Goal: Find specific page/section: Find specific page/section

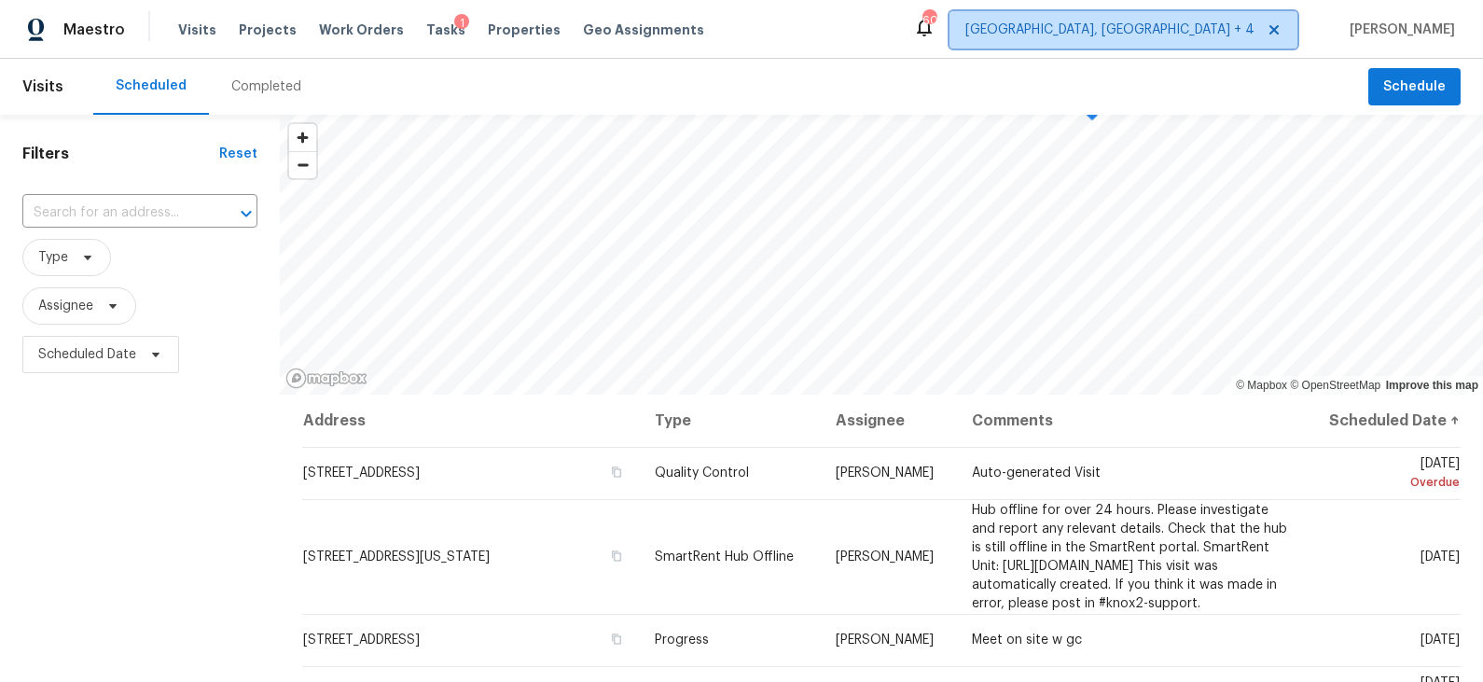
click at [1223, 37] on span "[GEOGRAPHIC_DATA], [GEOGRAPHIC_DATA] + 4" at bounding box center [1109, 30] width 289 height 19
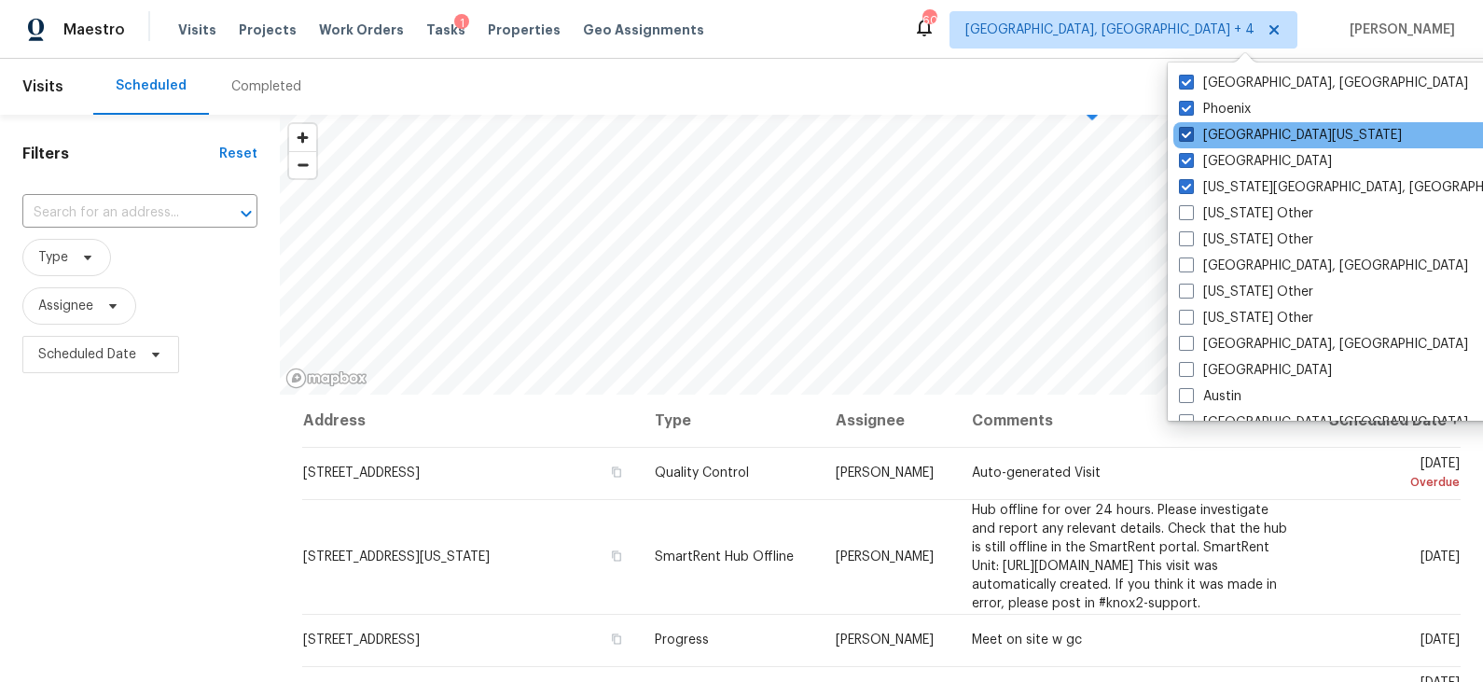
click at [1229, 140] on label "[GEOGRAPHIC_DATA][US_STATE]" at bounding box center [1290, 135] width 223 height 19
click at [1191, 138] on input "[GEOGRAPHIC_DATA][US_STATE]" at bounding box center [1185, 132] width 12 height 12
checkbox input "false"
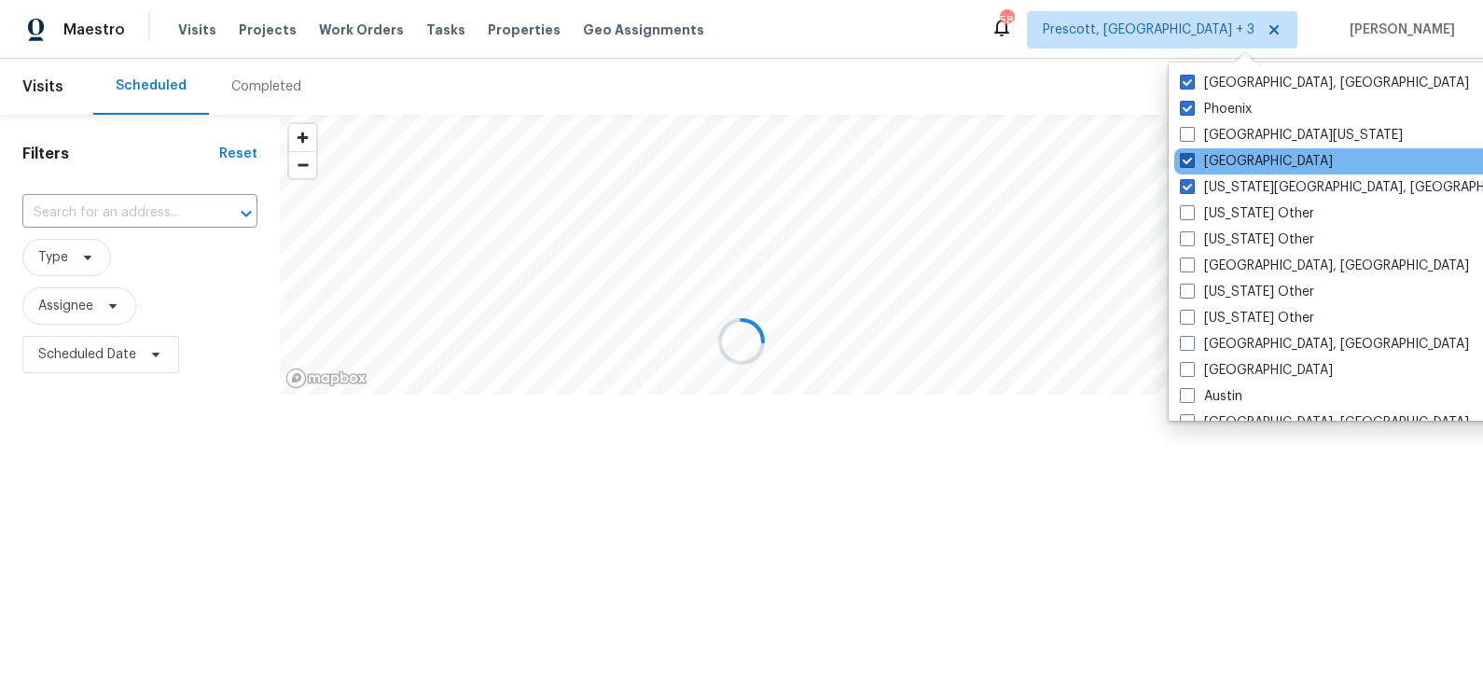
click at [1225, 159] on label "[GEOGRAPHIC_DATA]" at bounding box center [1256, 161] width 153 height 19
click at [1192, 159] on input "[GEOGRAPHIC_DATA]" at bounding box center [1186, 158] width 12 height 12
checkbox input "false"
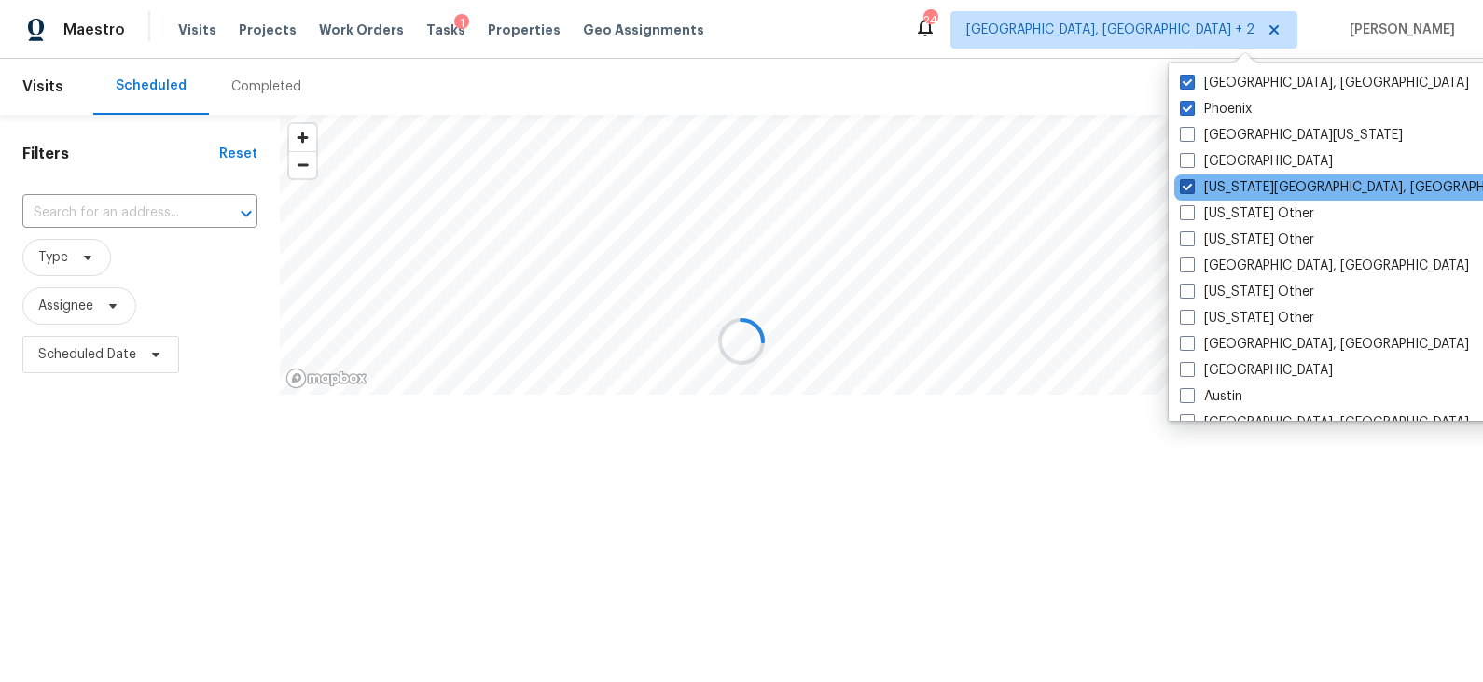
click at [1225, 179] on label "[US_STATE][GEOGRAPHIC_DATA], [GEOGRAPHIC_DATA]" at bounding box center [1359, 187] width 359 height 19
click at [1192, 179] on input "[US_STATE][GEOGRAPHIC_DATA], [GEOGRAPHIC_DATA]" at bounding box center [1186, 184] width 12 height 12
checkbox input "false"
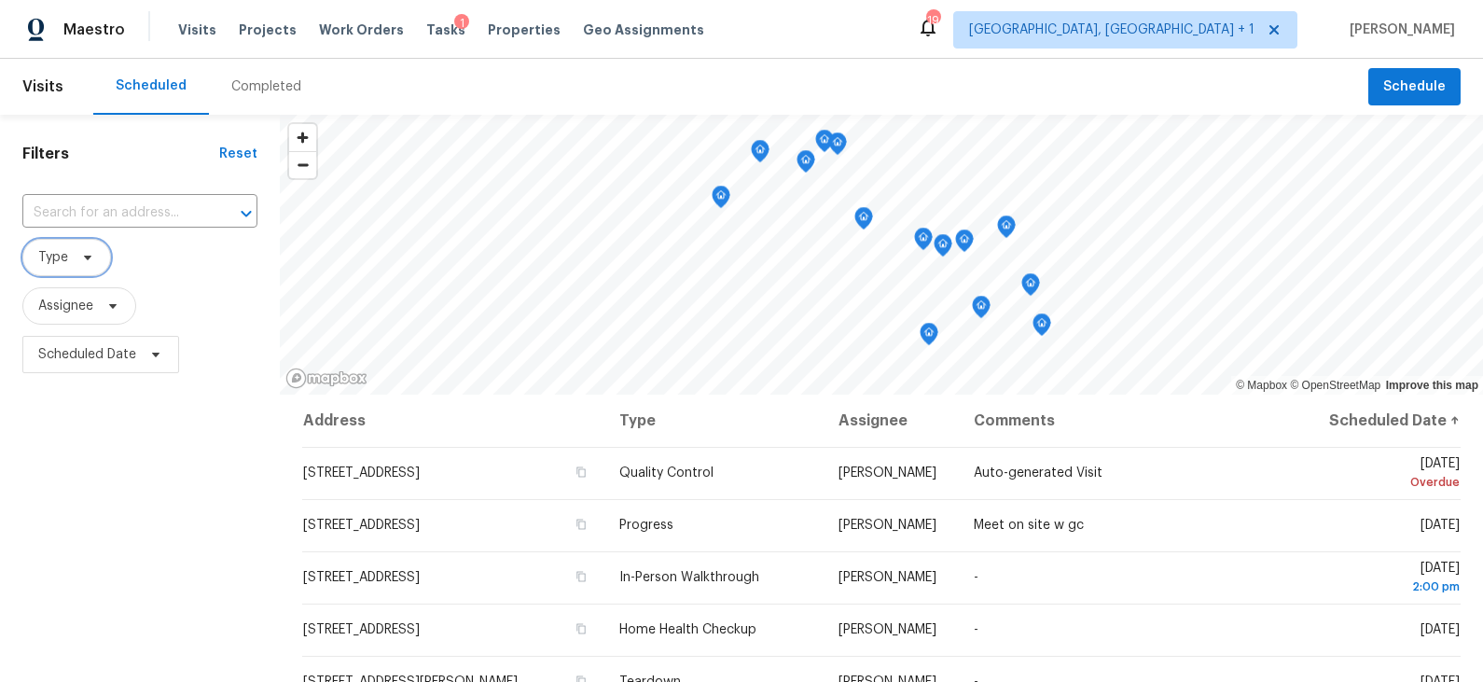
click at [84, 256] on icon at bounding box center [87, 258] width 7 height 5
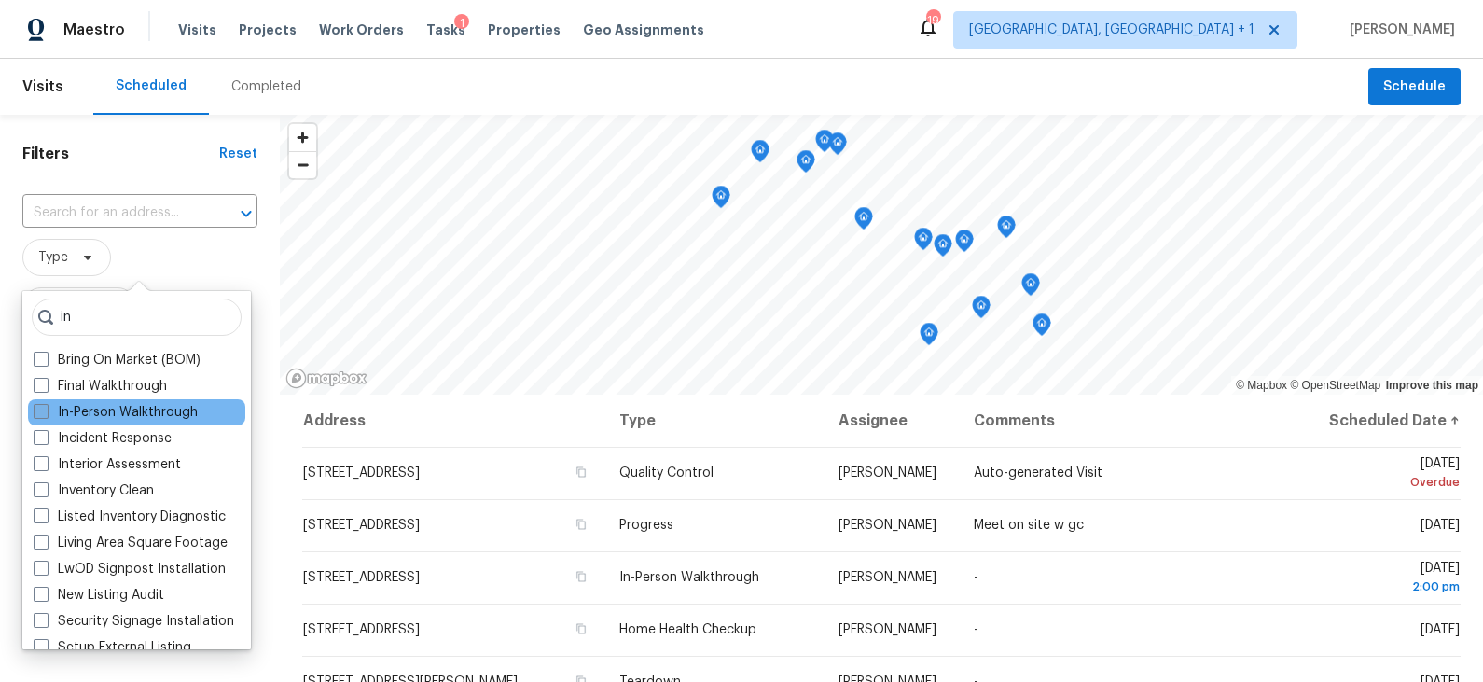
type input "in"
click at [116, 415] on label "In-Person Walkthrough" at bounding box center [116, 412] width 164 height 19
click at [46, 415] on input "In-Person Walkthrough" at bounding box center [40, 409] width 12 height 12
checkbox input "true"
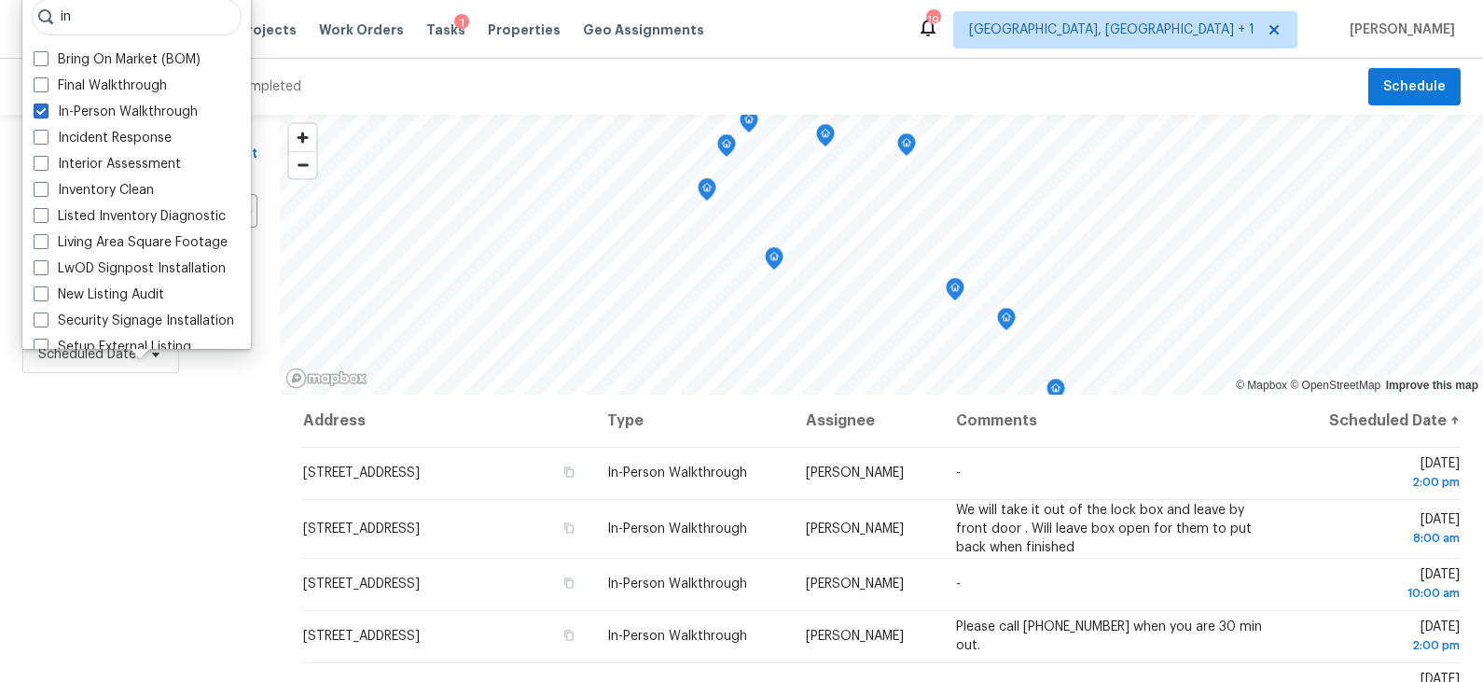
click at [213, 415] on div "Filters Reset ​ In-Person Walkthrough Assignee Scheduled Date" at bounding box center [140, 527] width 280 height 825
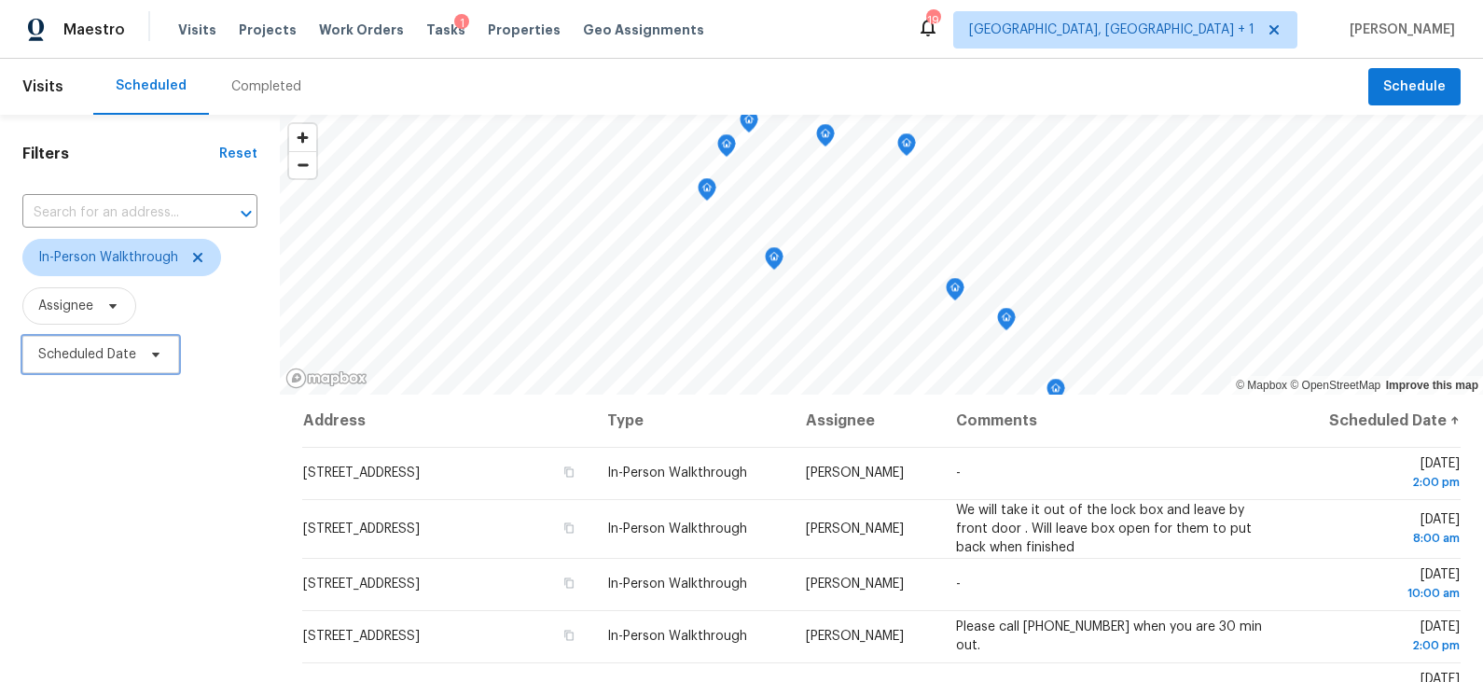
click at [108, 354] on span "Scheduled Date" at bounding box center [87, 354] width 98 height 19
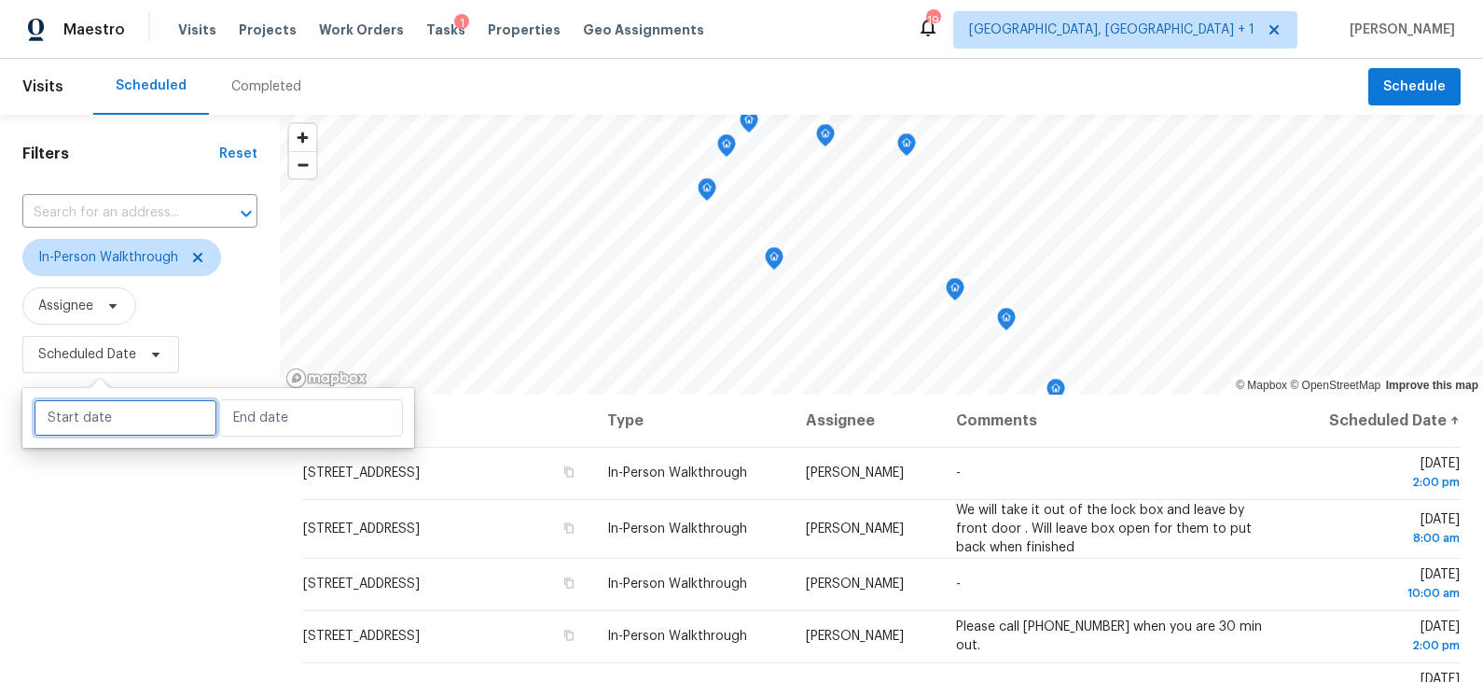
click at [132, 422] on input "text" at bounding box center [126, 417] width 184 height 37
select select "9"
select select "2025"
select select "10"
select select "2025"
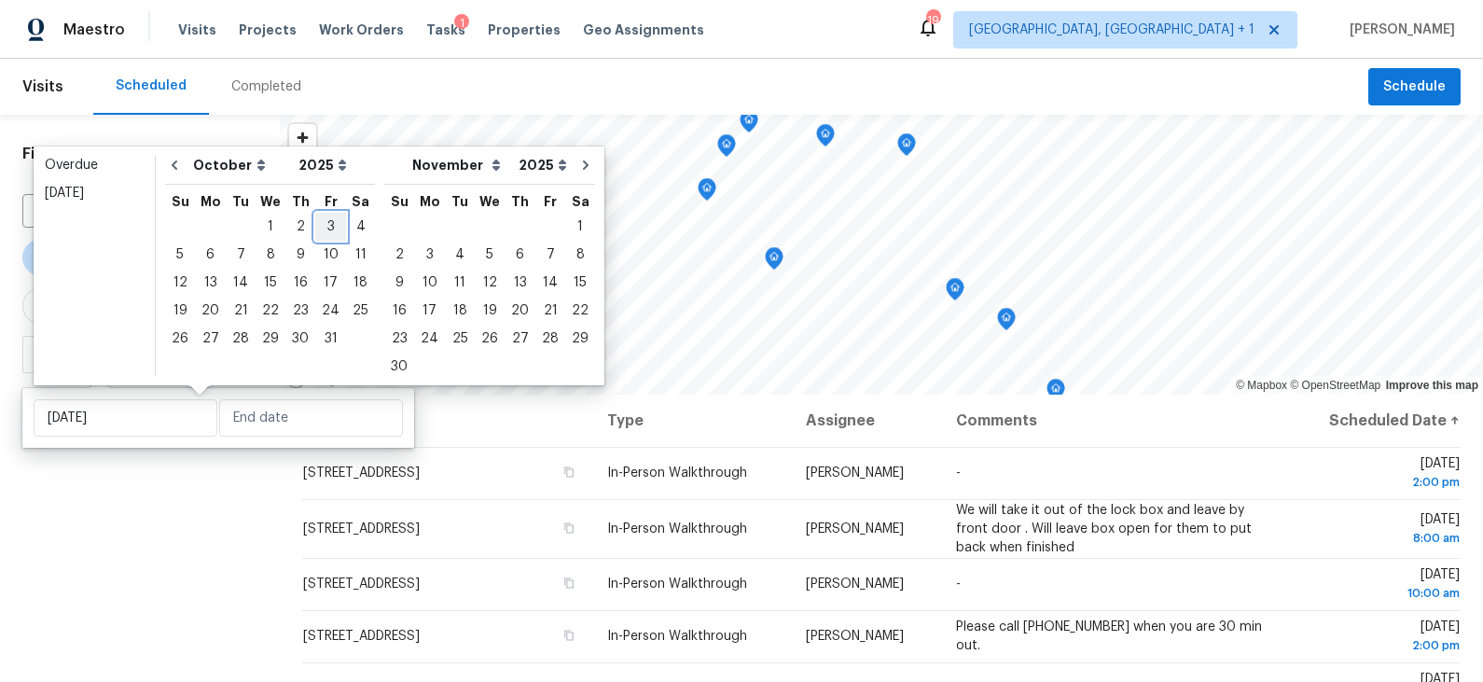
click at [324, 227] on div "3" at bounding box center [330, 227] width 31 height 26
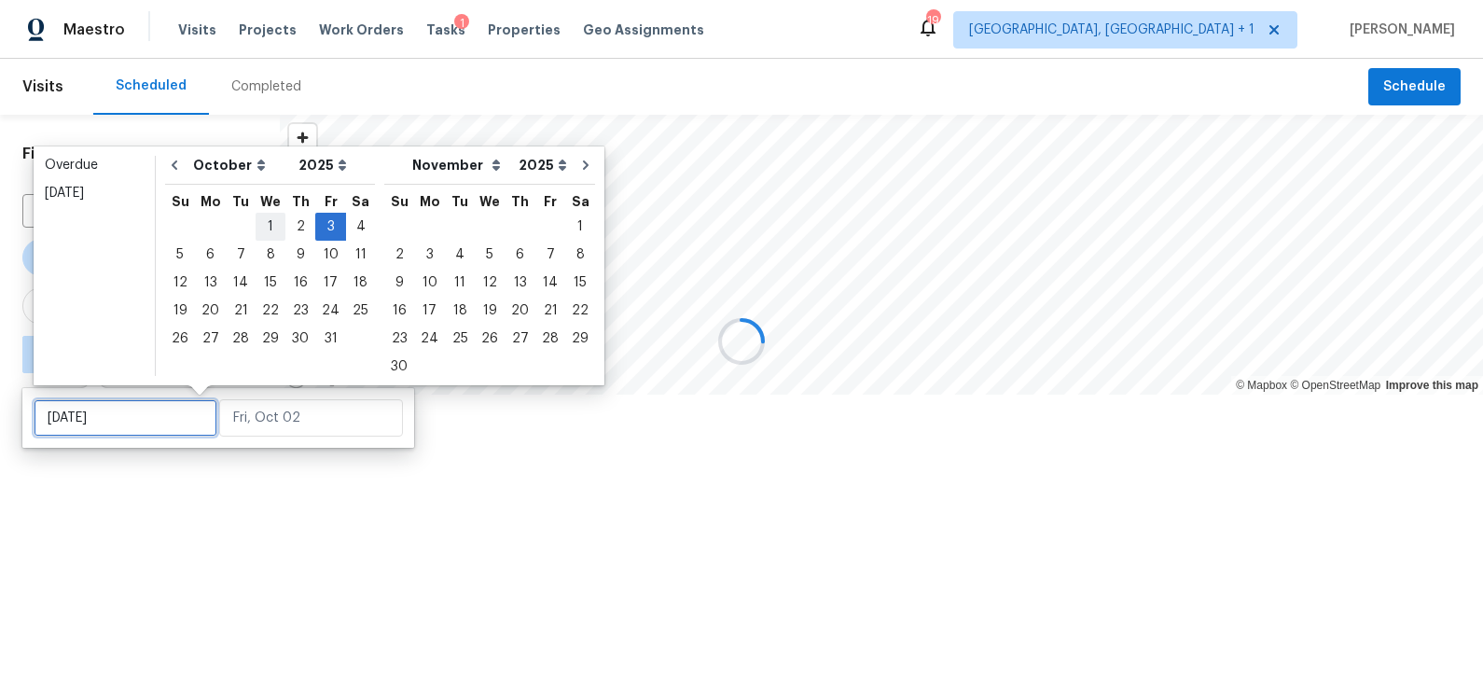
type input "[DATE]"
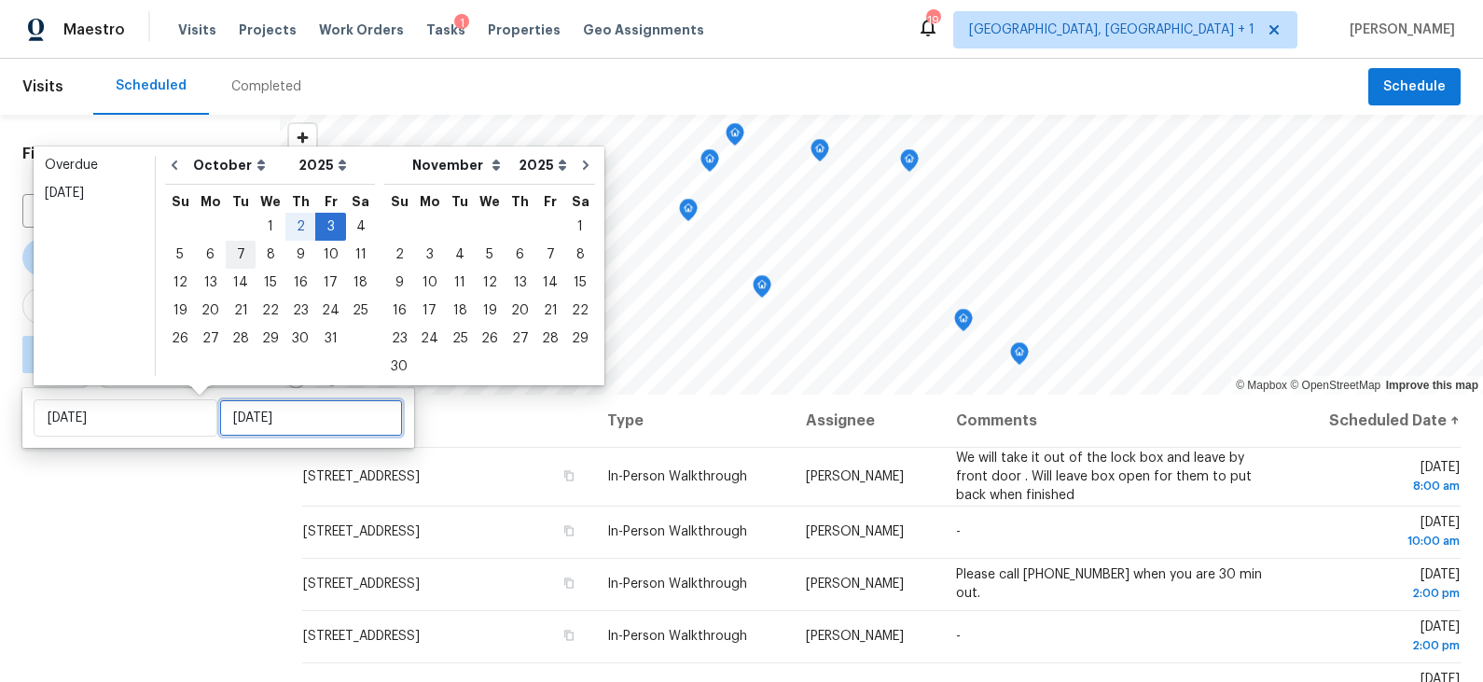
type input "[DATE]"
click at [207, 253] on div "6" at bounding box center [210, 255] width 31 height 26
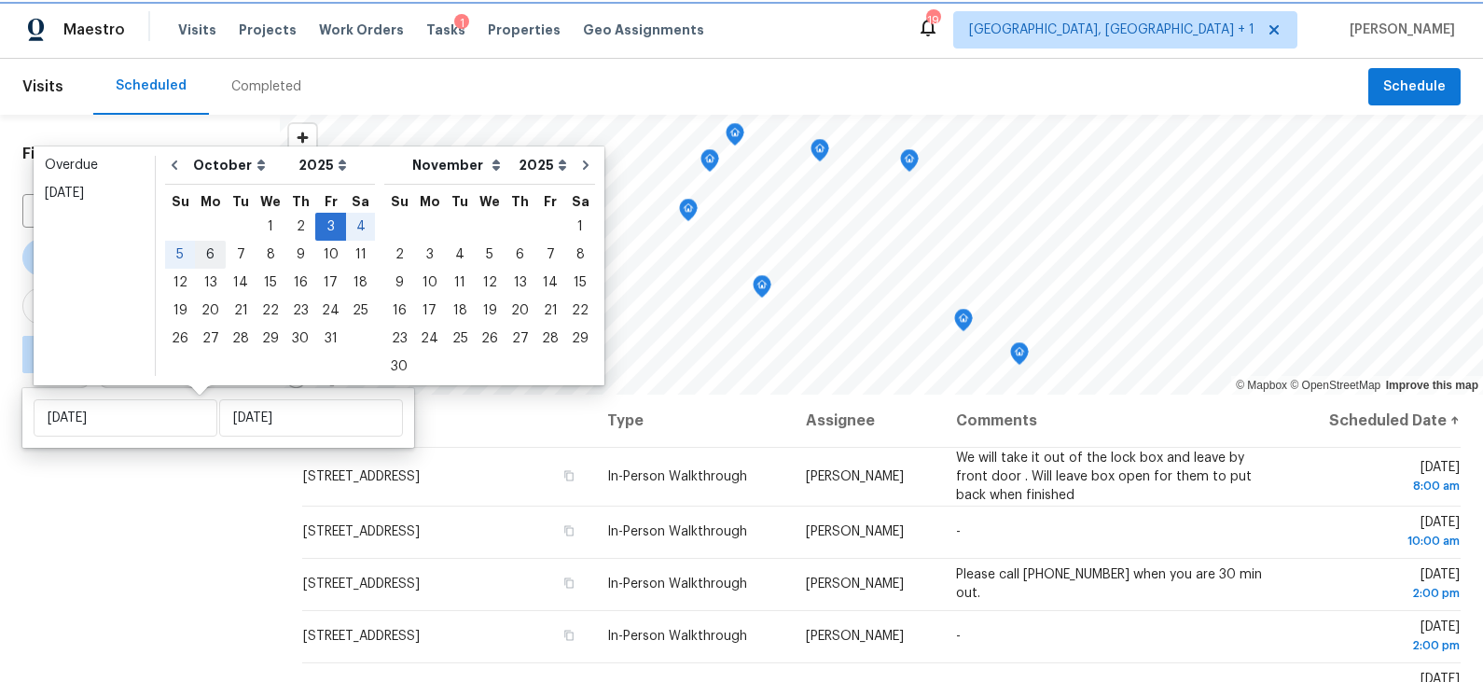
type input "[DATE]"
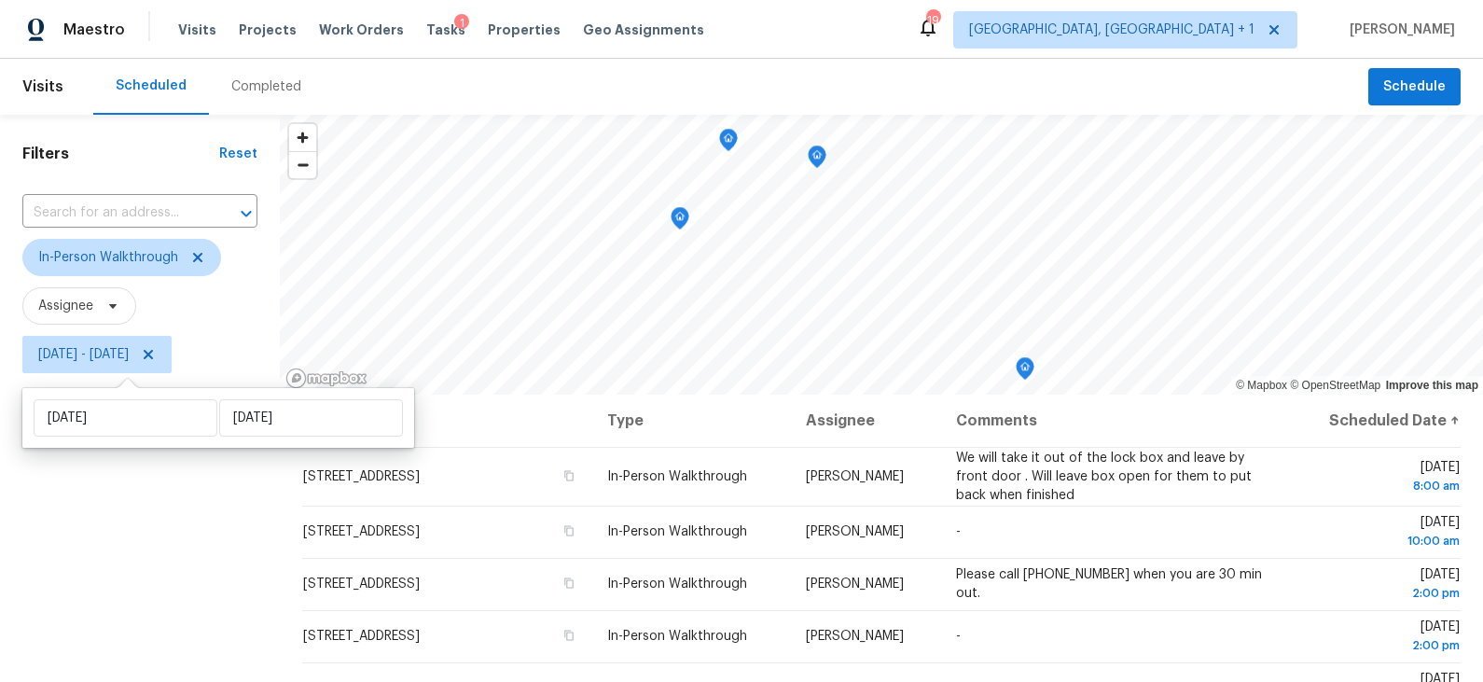
click at [195, 534] on div "Filters Reset ​ In-Person Walkthrough Assignee [DATE] - [DATE]" at bounding box center [140, 527] width 280 height 825
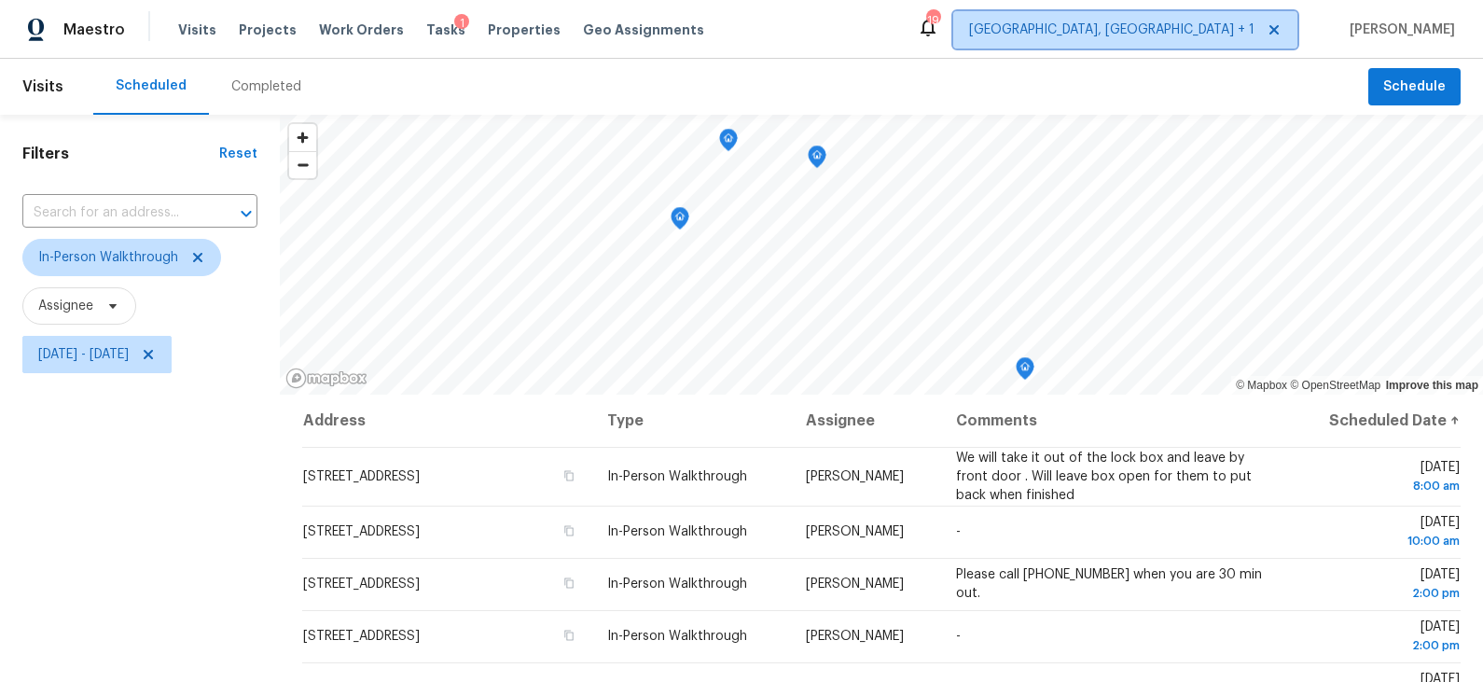
click at [1237, 37] on span "[GEOGRAPHIC_DATA], [GEOGRAPHIC_DATA] + 1" at bounding box center [1111, 30] width 285 height 19
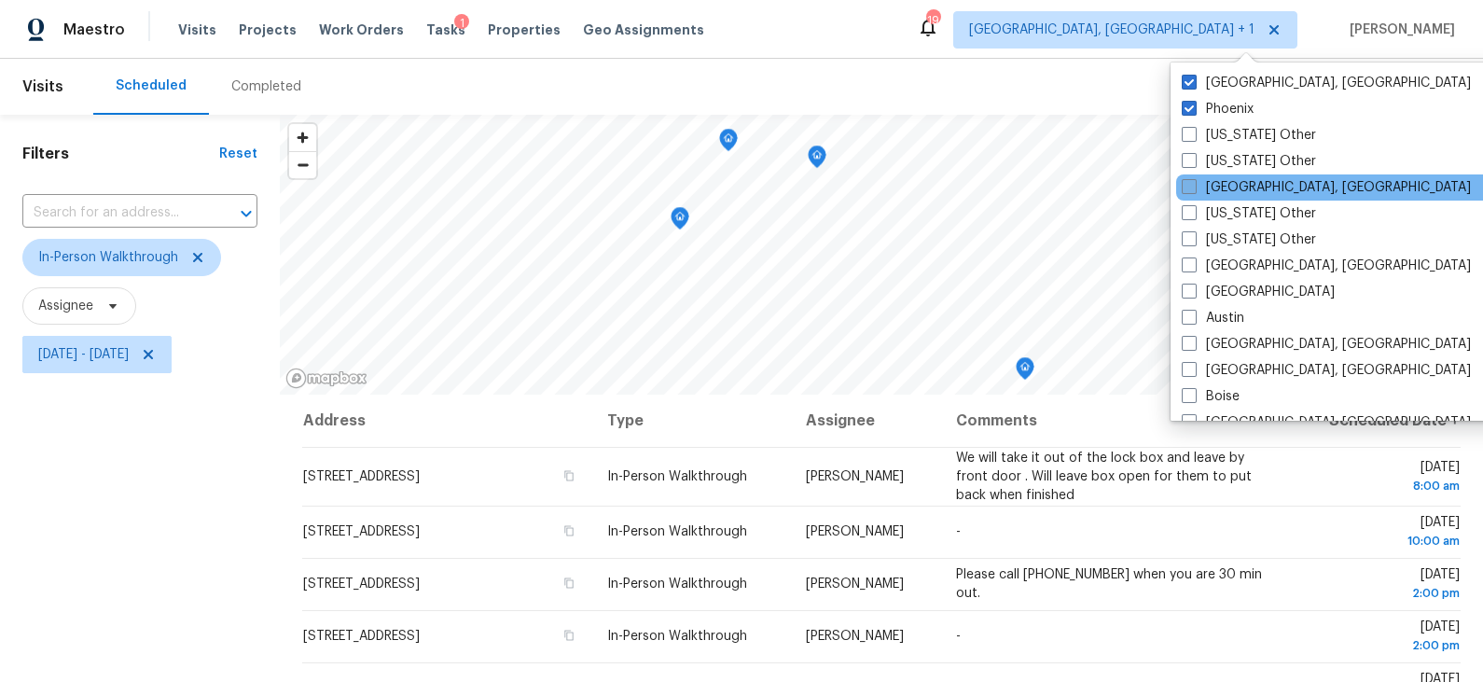
click at [1265, 178] on label "[GEOGRAPHIC_DATA], [GEOGRAPHIC_DATA]" at bounding box center [1326, 187] width 289 height 19
click at [1194, 178] on input "[GEOGRAPHIC_DATA], [GEOGRAPHIC_DATA]" at bounding box center [1188, 184] width 12 height 12
checkbox input "true"
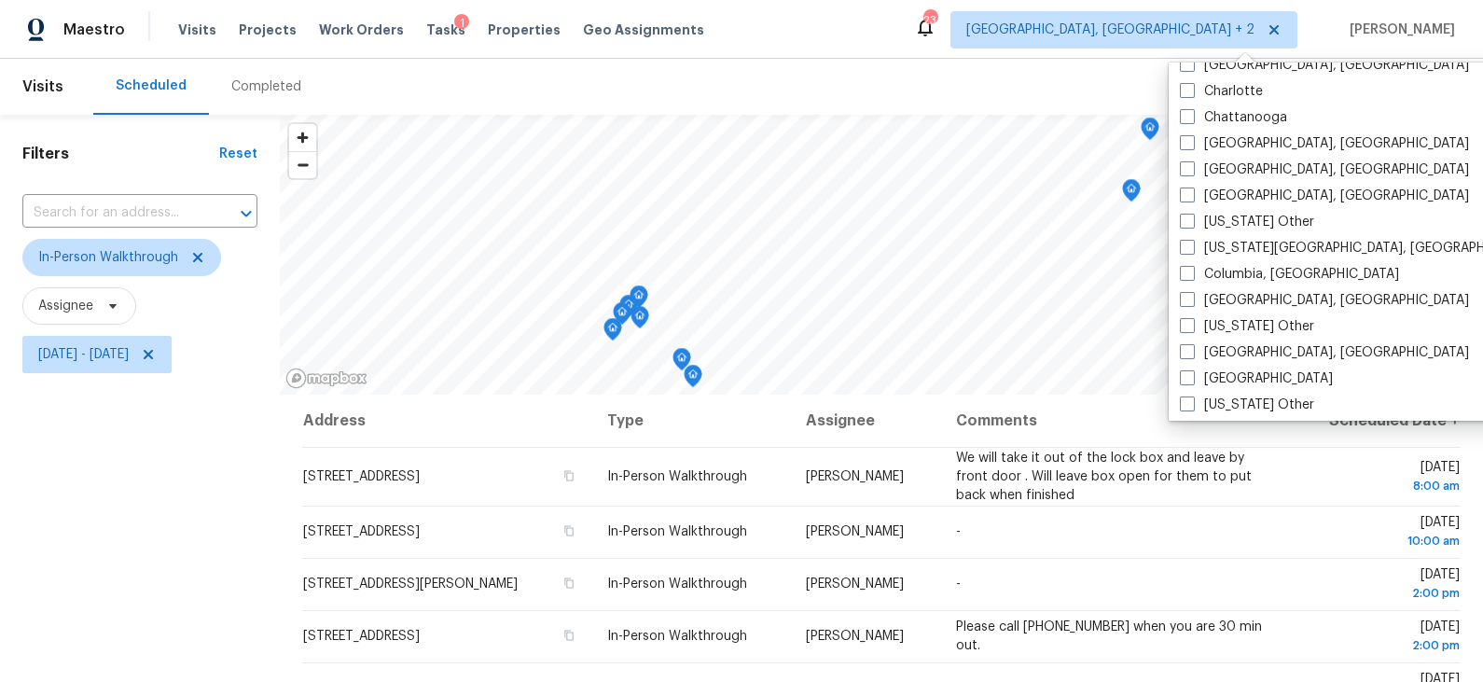
scroll to position [444, 0]
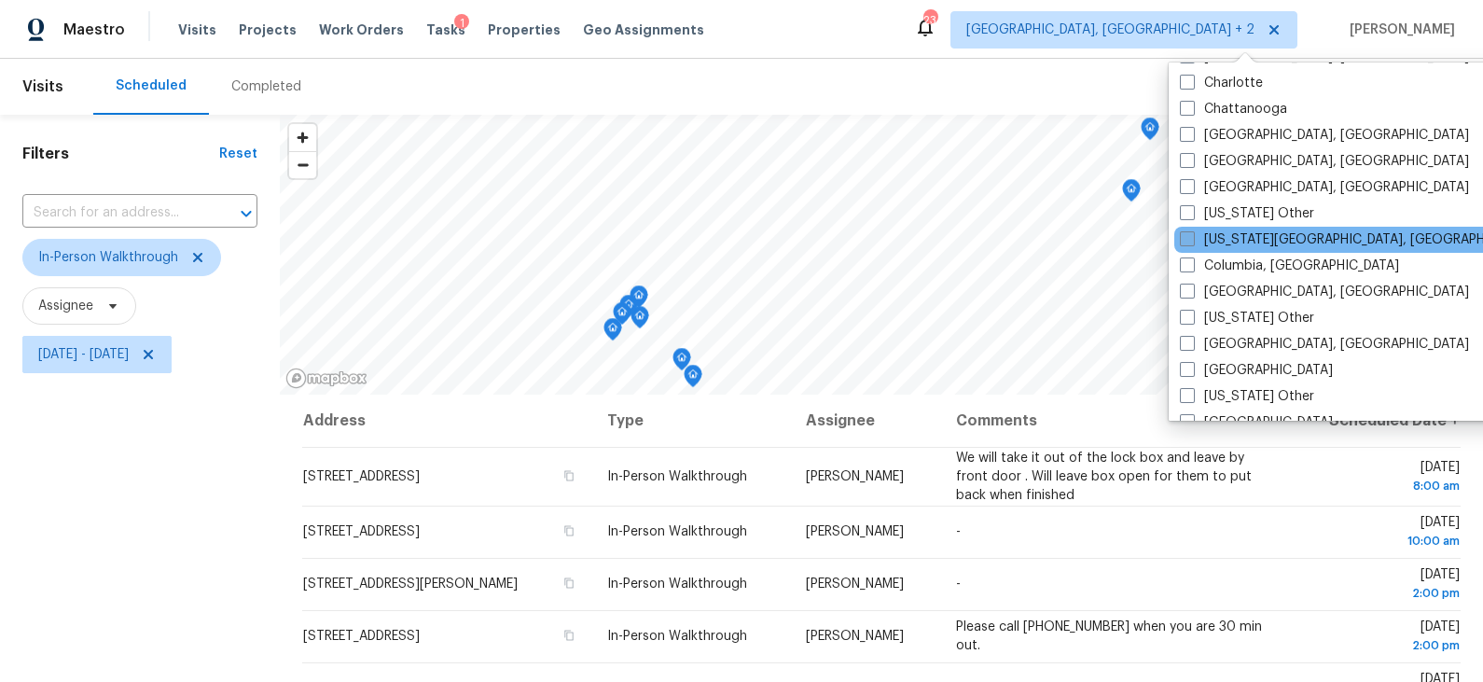
click at [1260, 231] on label "[US_STATE][GEOGRAPHIC_DATA], [GEOGRAPHIC_DATA]" at bounding box center [1359, 239] width 359 height 19
click at [1192, 231] on input "[US_STATE][GEOGRAPHIC_DATA], [GEOGRAPHIC_DATA]" at bounding box center [1186, 236] width 12 height 12
checkbox input "true"
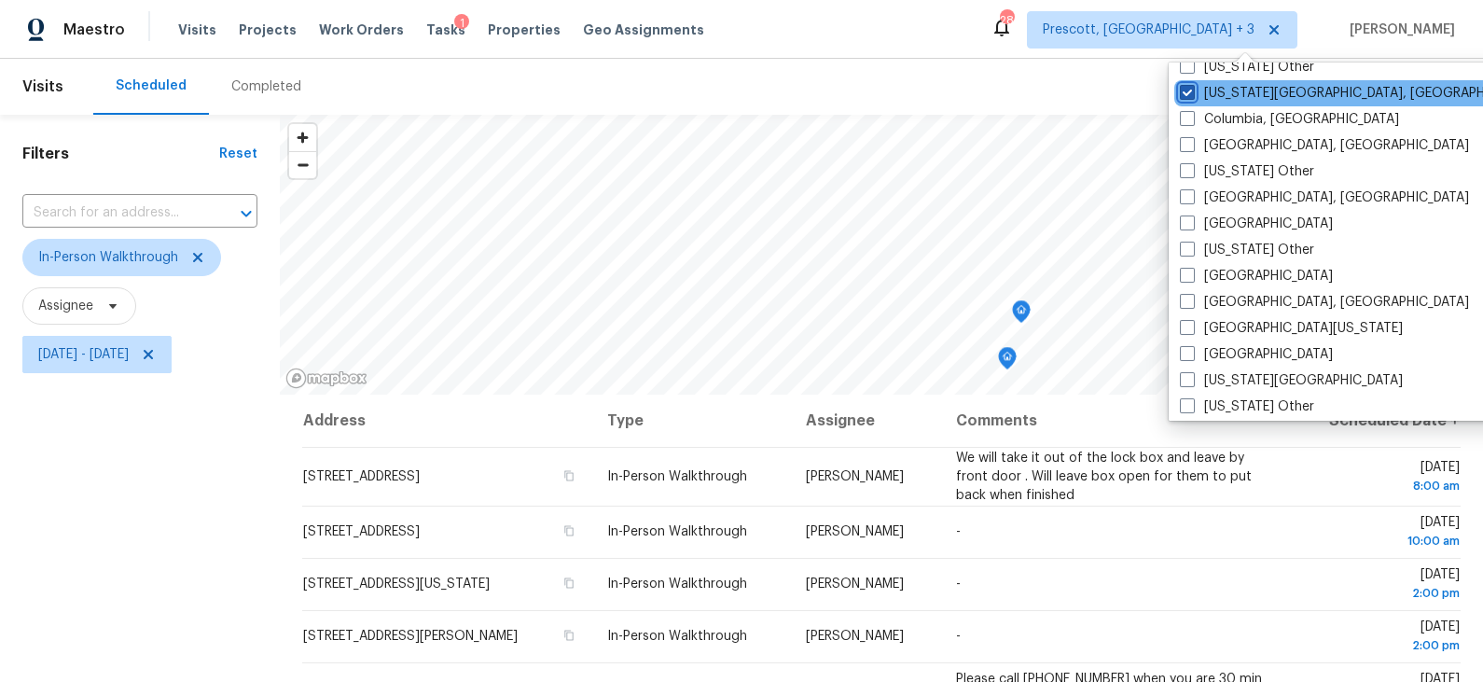
scroll to position [604, 0]
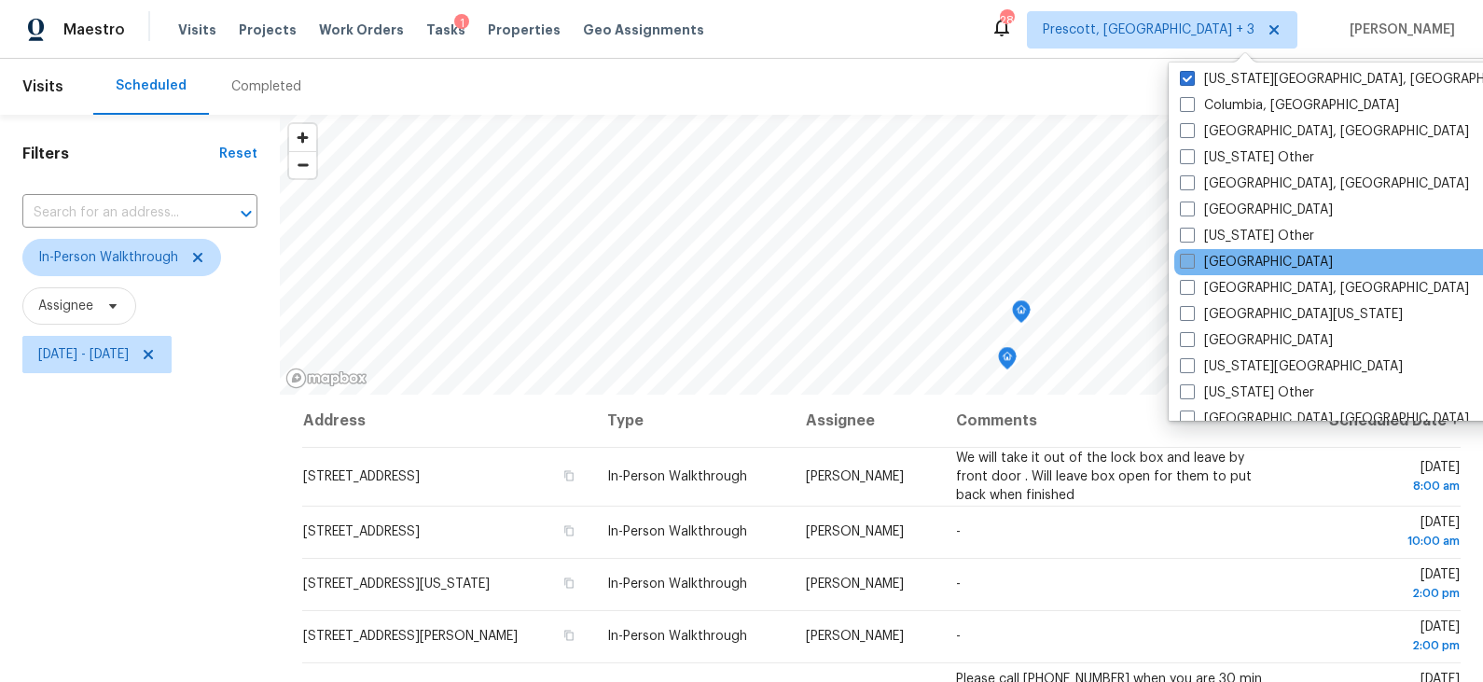
click at [1236, 257] on label "[GEOGRAPHIC_DATA]" at bounding box center [1256, 262] width 153 height 19
click at [1192, 257] on input "[GEOGRAPHIC_DATA]" at bounding box center [1186, 259] width 12 height 12
checkbox input "true"
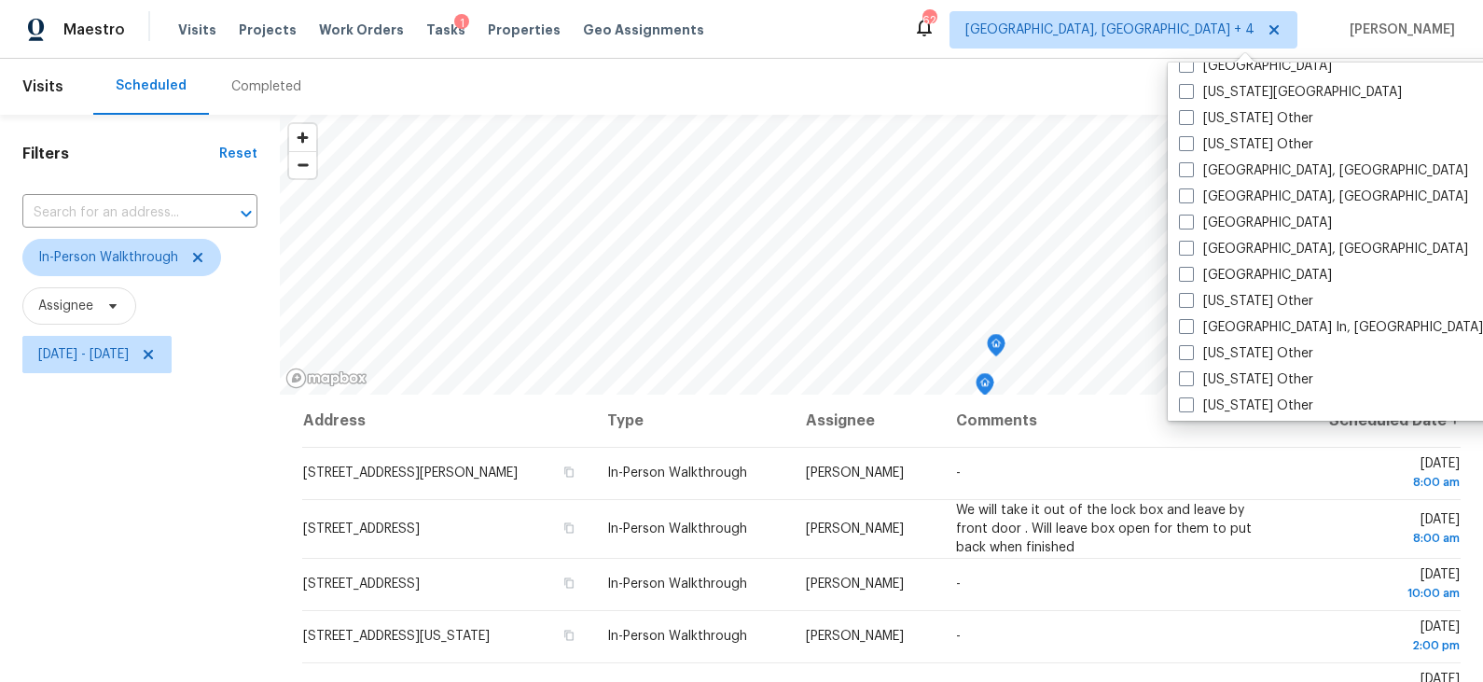
scroll to position [1203, 0]
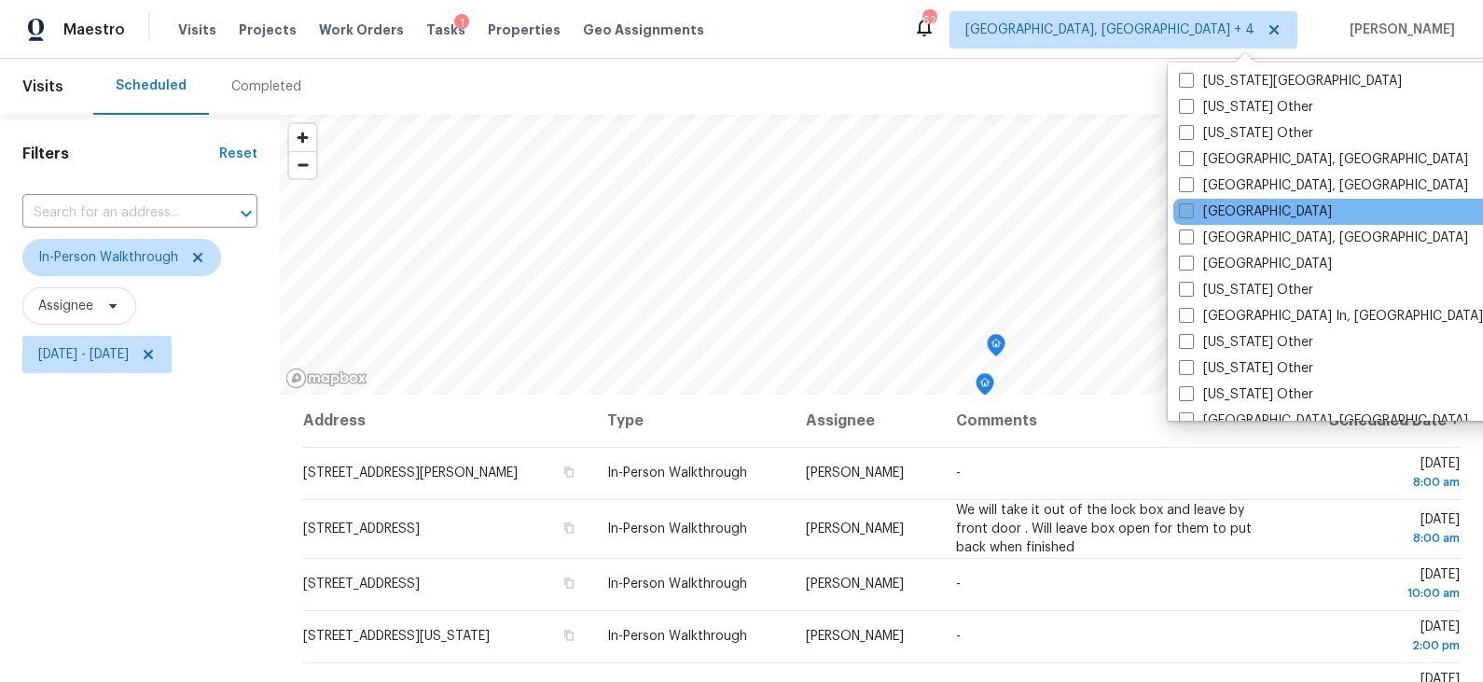
click at [1233, 209] on label "[GEOGRAPHIC_DATA]" at bounding box center [1255, 211] width 153 height 19
click at [1191, 209] on input "[GEOGRAPHIC_DATA]" at bounding box center [1185, 208] width 12 height 12
checkbox input "true"
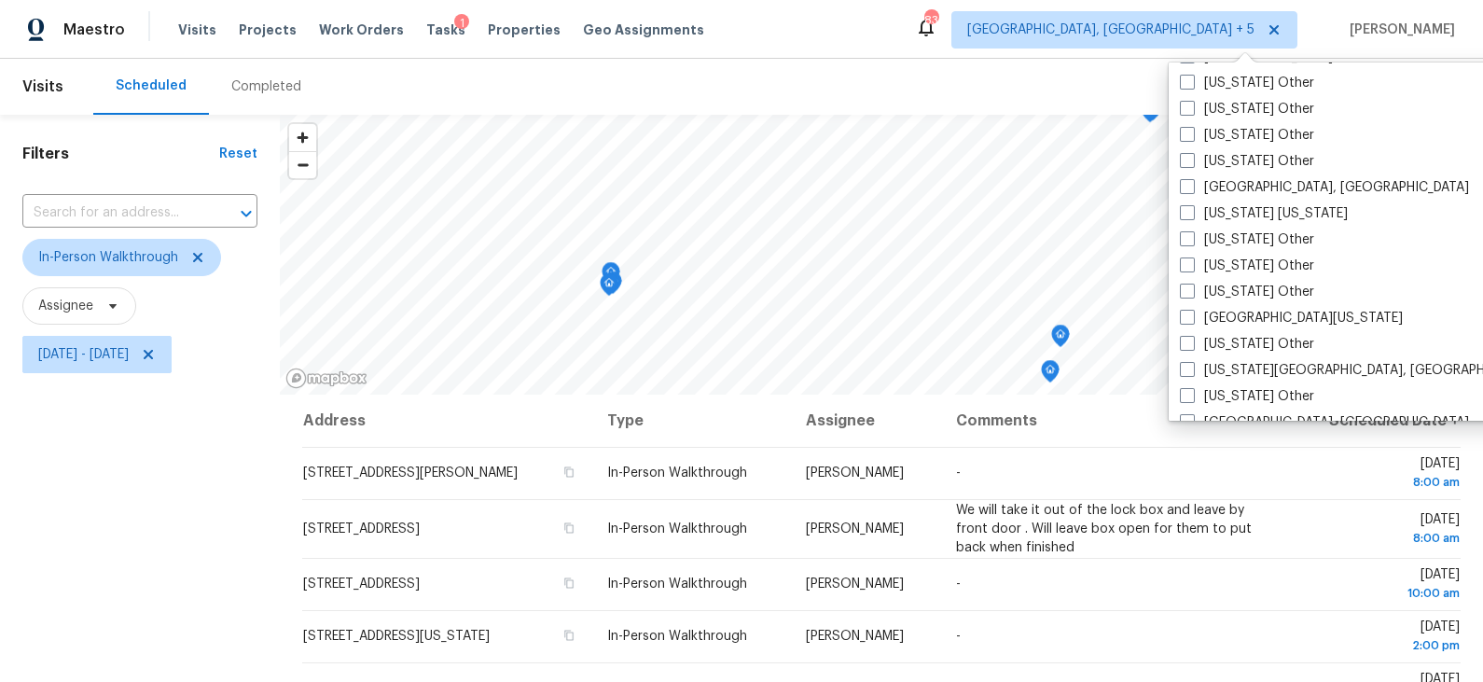
scroll to position [1811, 0]
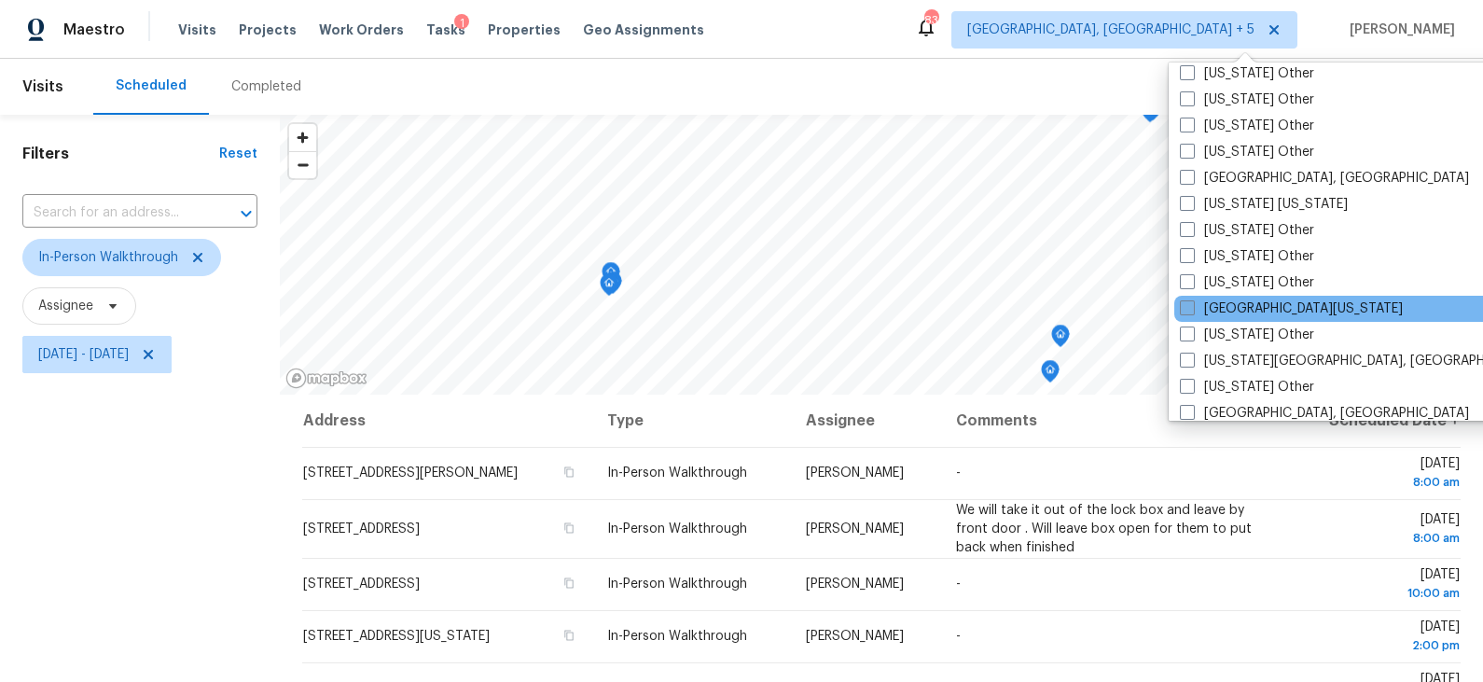
click at [1253, 304] on label "[GEOGRAPHIC_DATA][US_STATE]" at bounding box center [1291, 308] width 223 height 19
click at [1192, 304] on input "[GEOGRAPHIC_DATA][US_STATE]" at bounding box center [1186, 305] width 12 height 12
checkbox input "true"
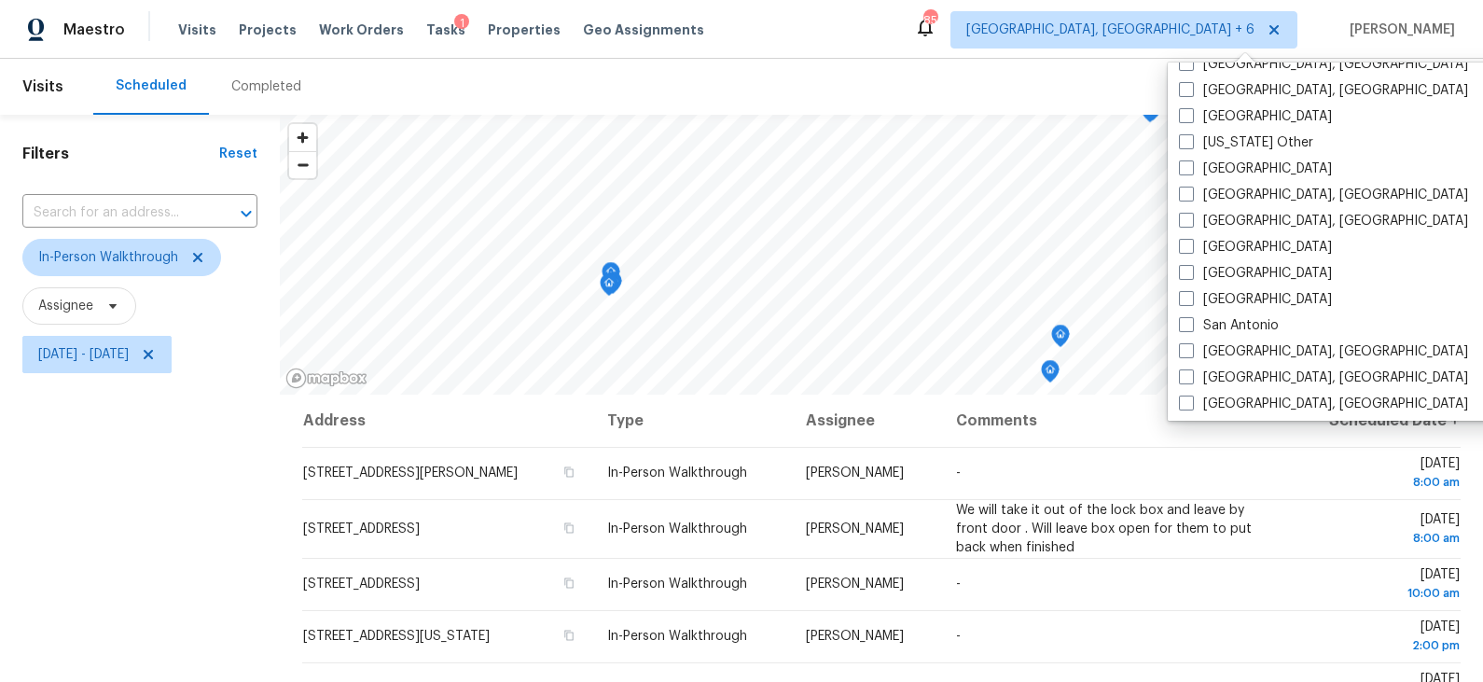
scroll to position [2266, 0]
click at [1252, 291] on label "[GEOGRAPHIC_DATA]" at bounding box center [1255, 297] width 153 height 19
click at [1191, 291] on input "[GEOGRAPHIC_DATA]" at bounding box center [1185, 294] width 12 height 12
checkbox input "true"
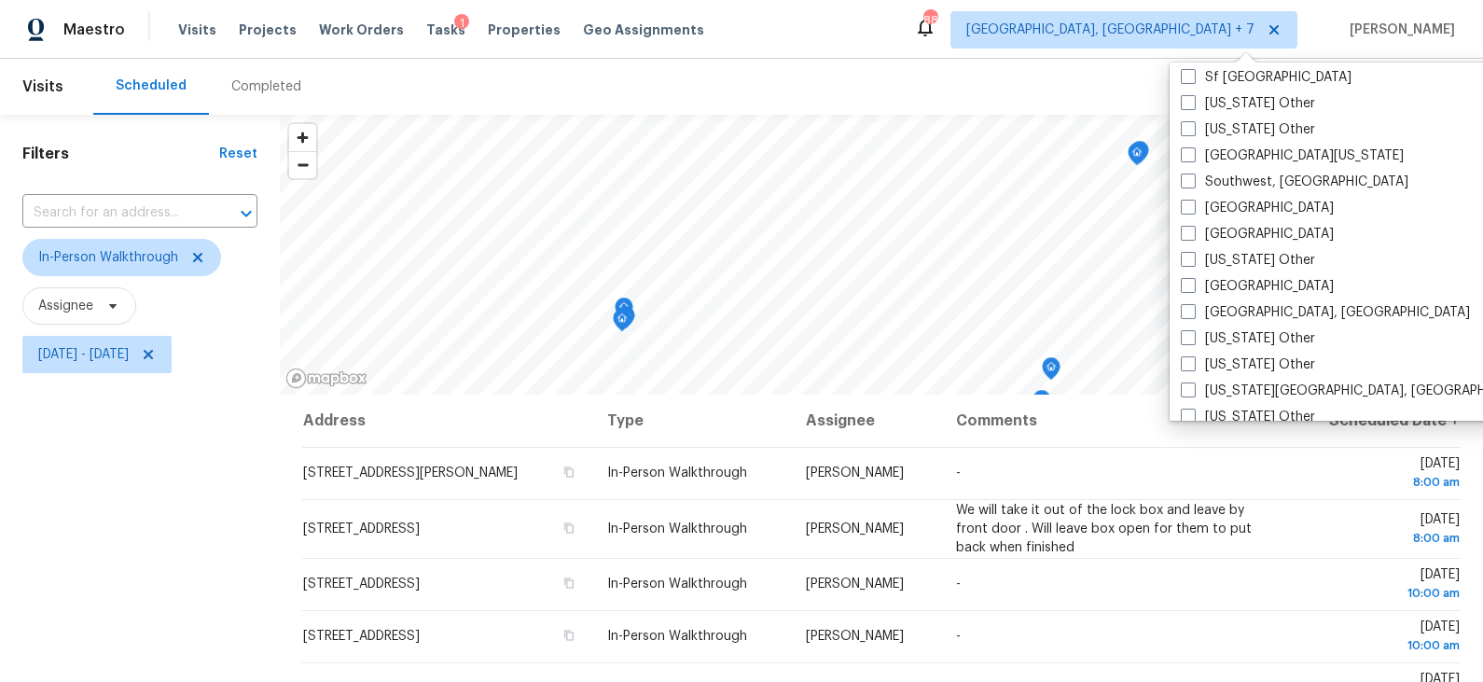
scroll to position [2619, 0]
click at [1239, 284] on label "[GEOGRAPHIC_DATA]" at bounding box center [1257, 284] width 153 height 19
click at [1193, 284] on input "[GEOGRAPHIC_DATA]" at bounding box center [1187, 281] width 12 height 12
checkbox input "true"
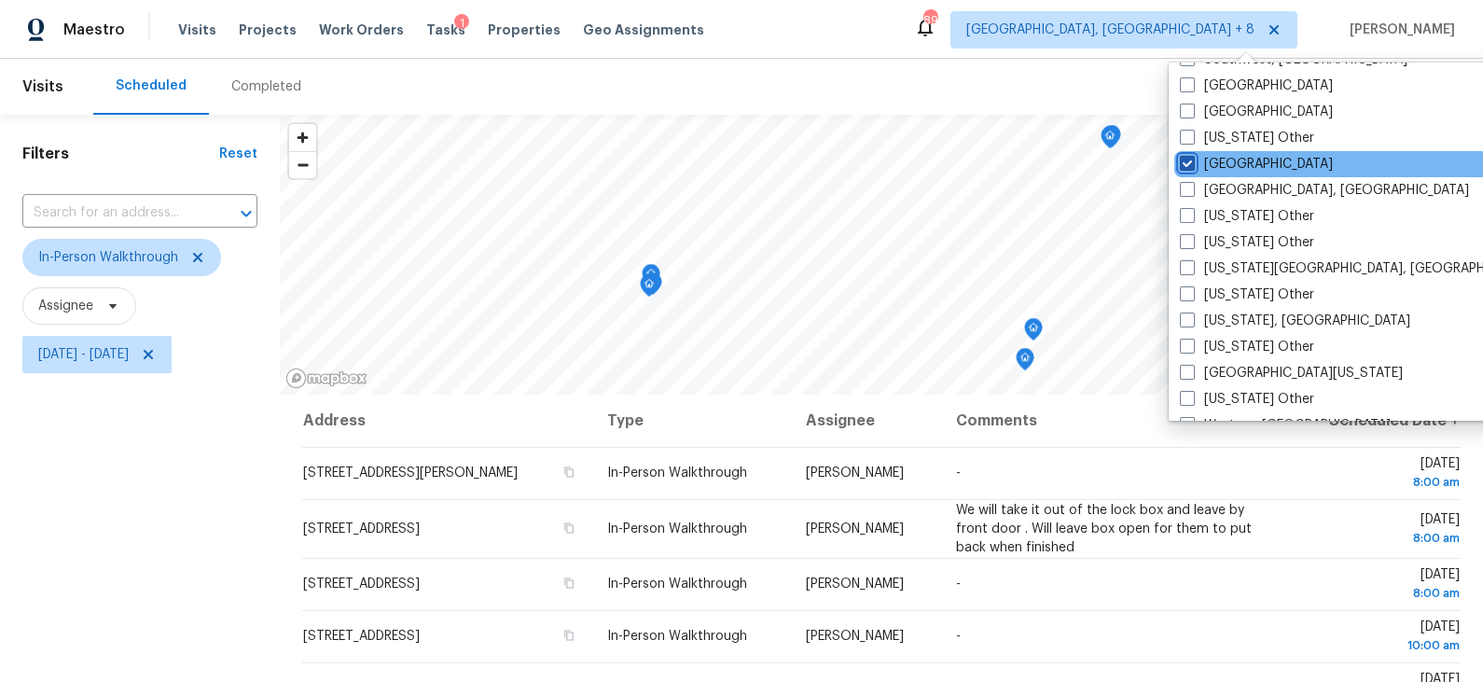
scroll to position [2815, 0]
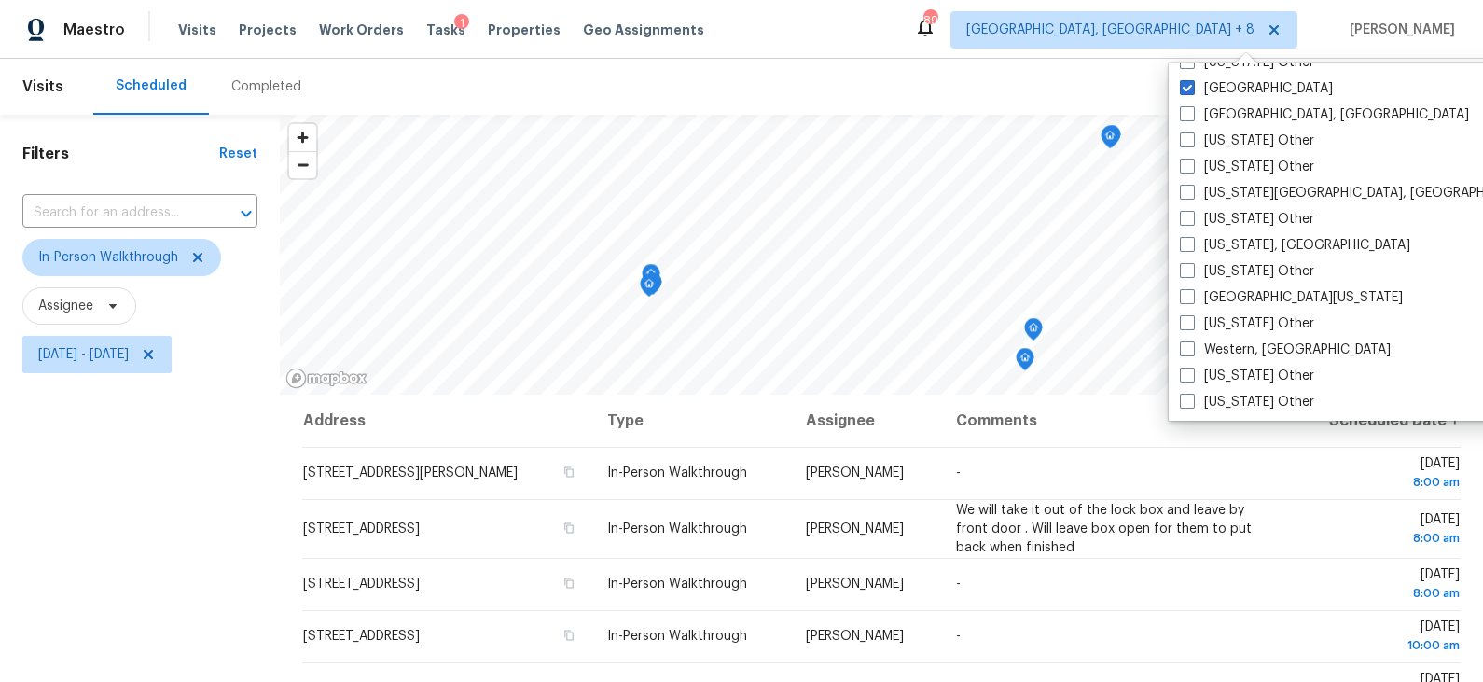
click at [1090, 66] on div "Scheduled Completed" at bounding box center [730, 87] width 1275 height 56
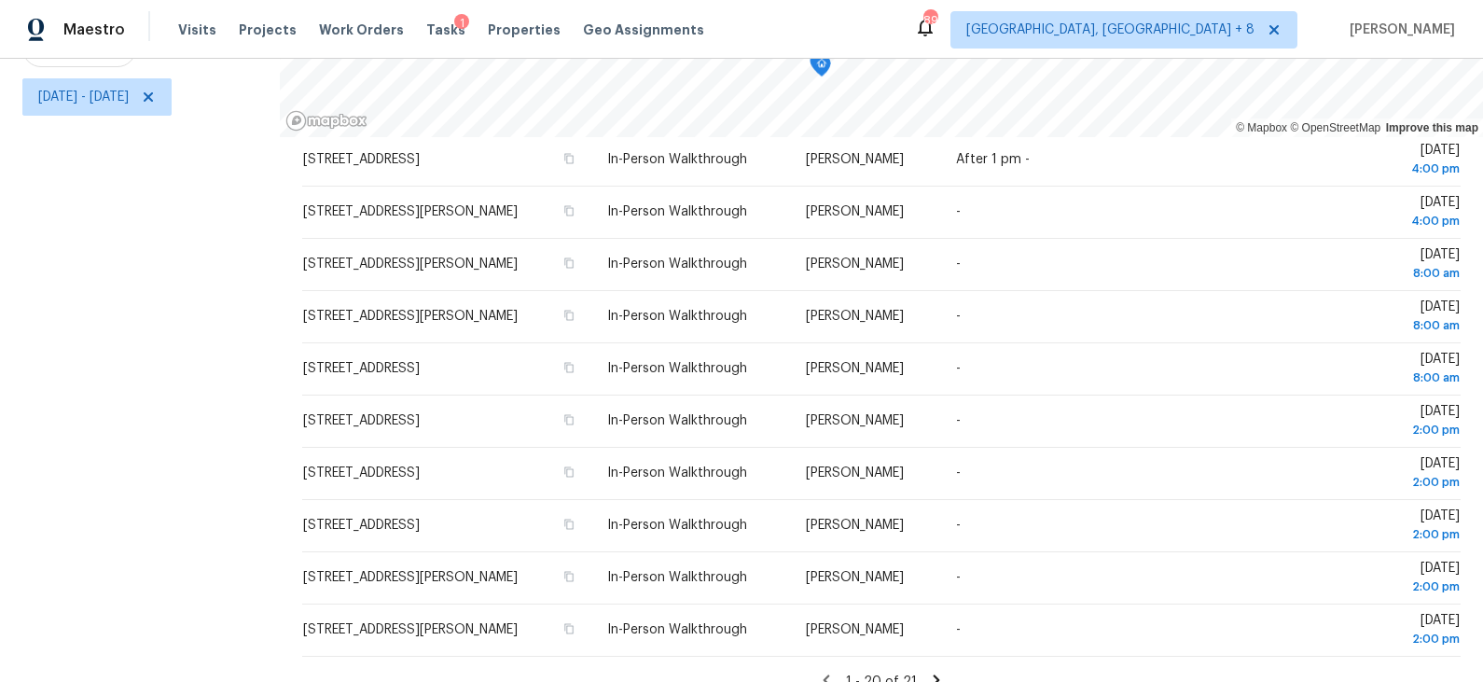
scroll to position [606, 0]
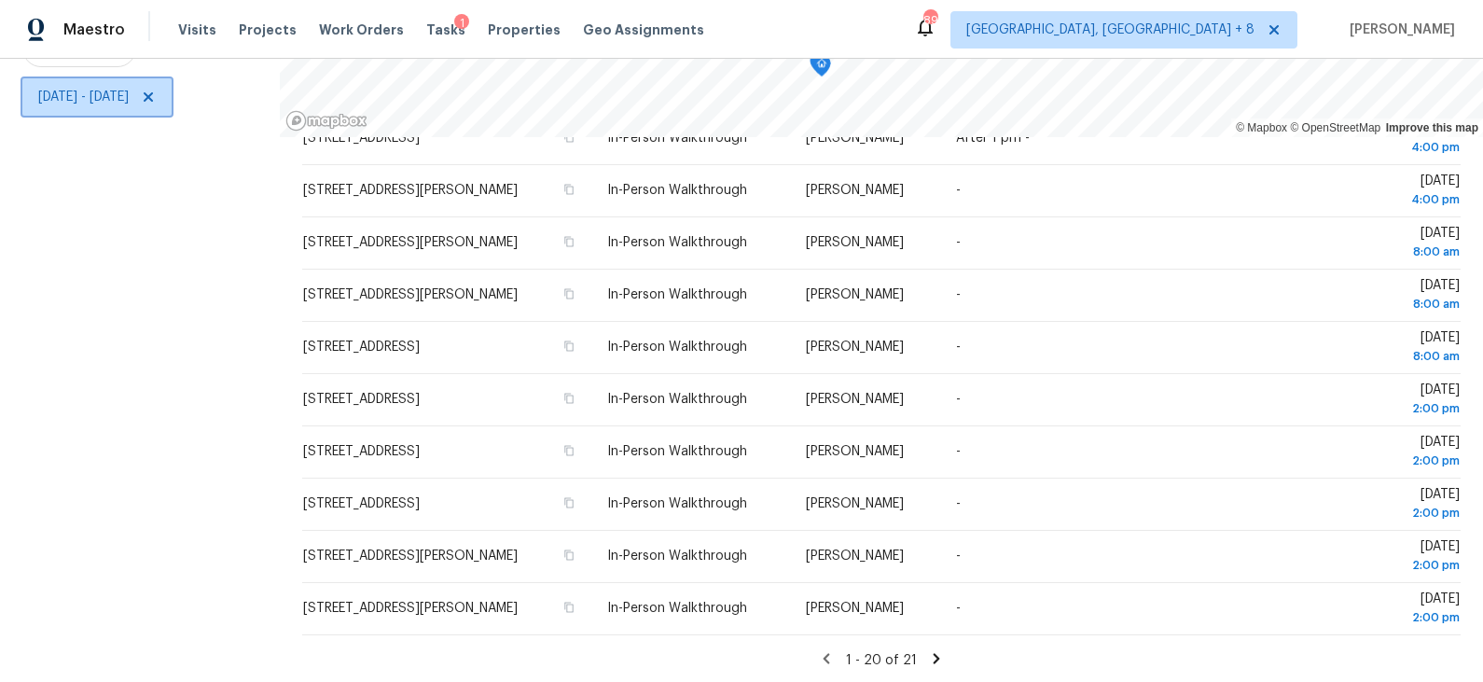
click at [129, 98] on span "[DATE] - [DATE]" at bounding box center [83, 97] width 90 height 19
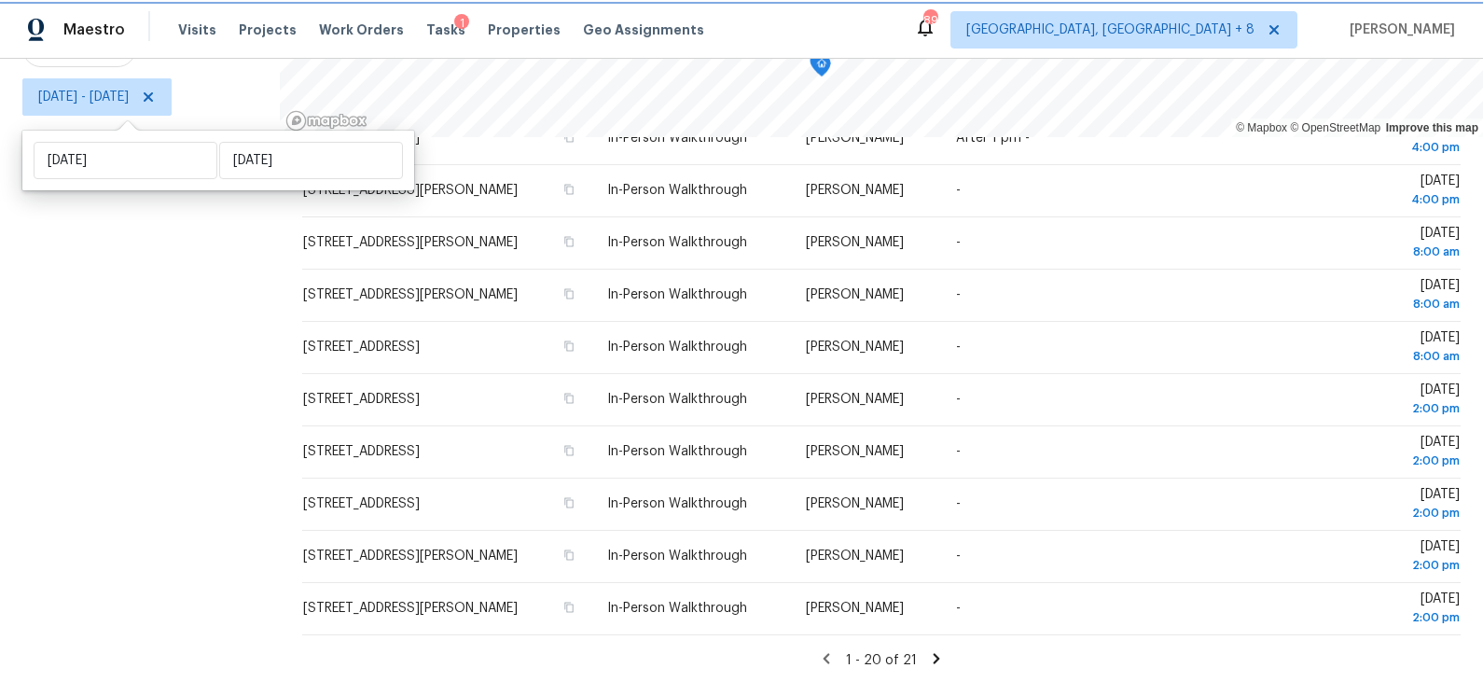
click at [153, 100] on icon at bounding box center [148, 96] width 9 height 9
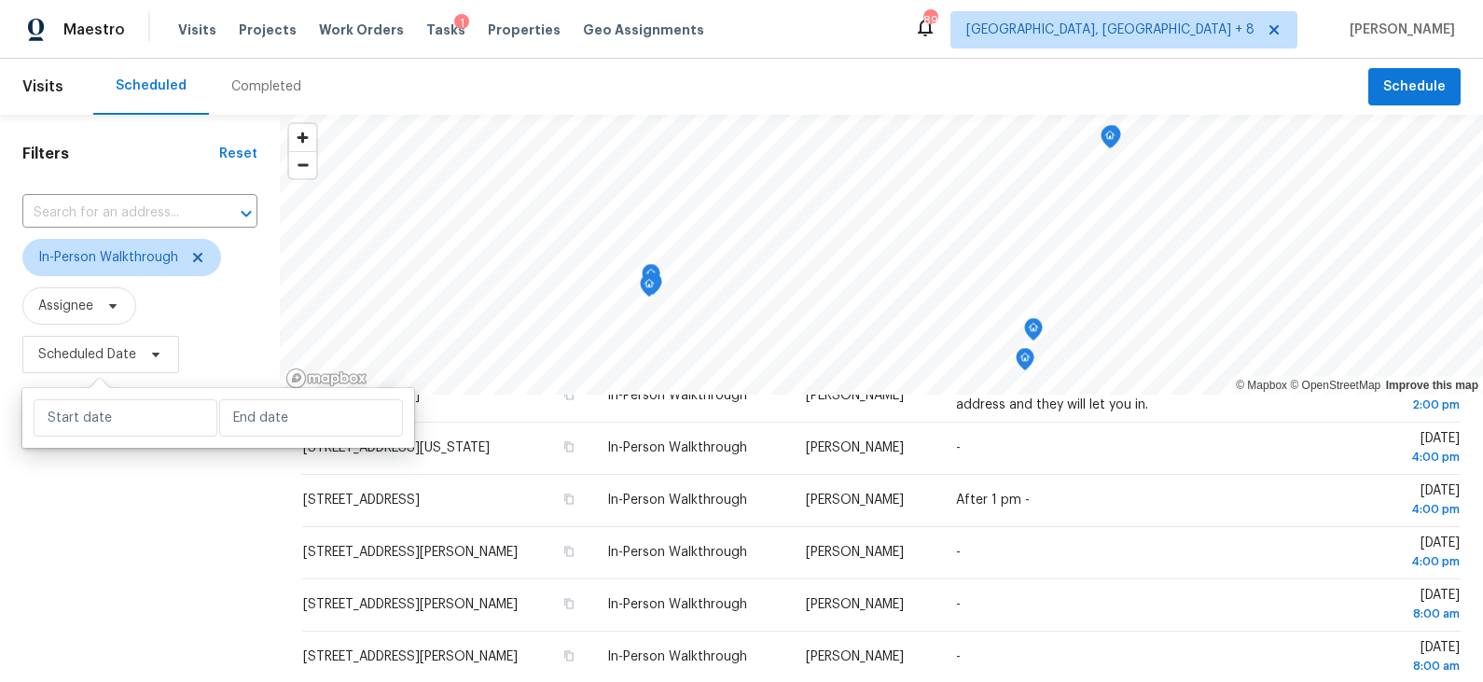
click at [217, 536] on div "Filters Reset ​ In-Person Walkthrough Assignee Scheduled Date" at bounding box center [140, 527] width 280 height 825
